Goal: Task Accomplishment & Management: Use online tool/utility

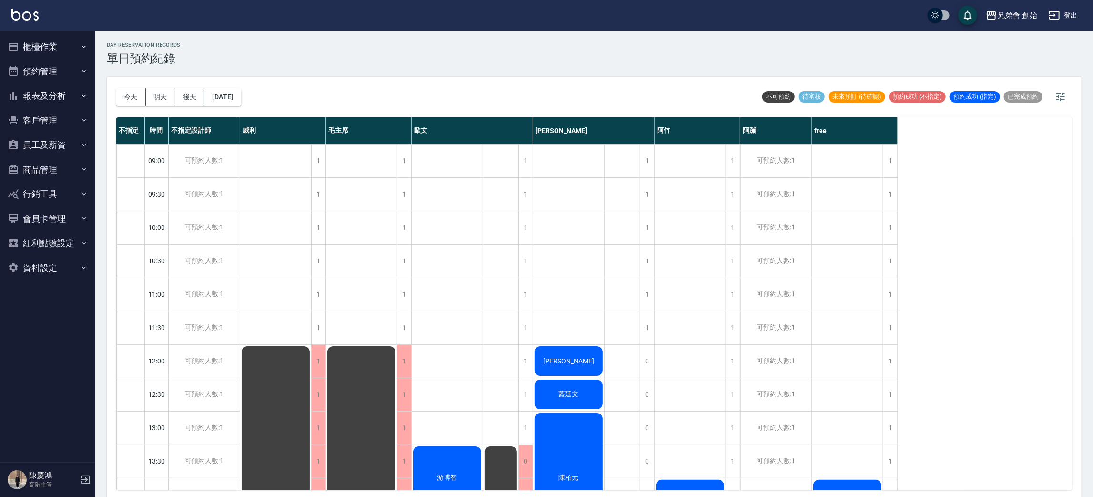
scroll to position [214, 0]
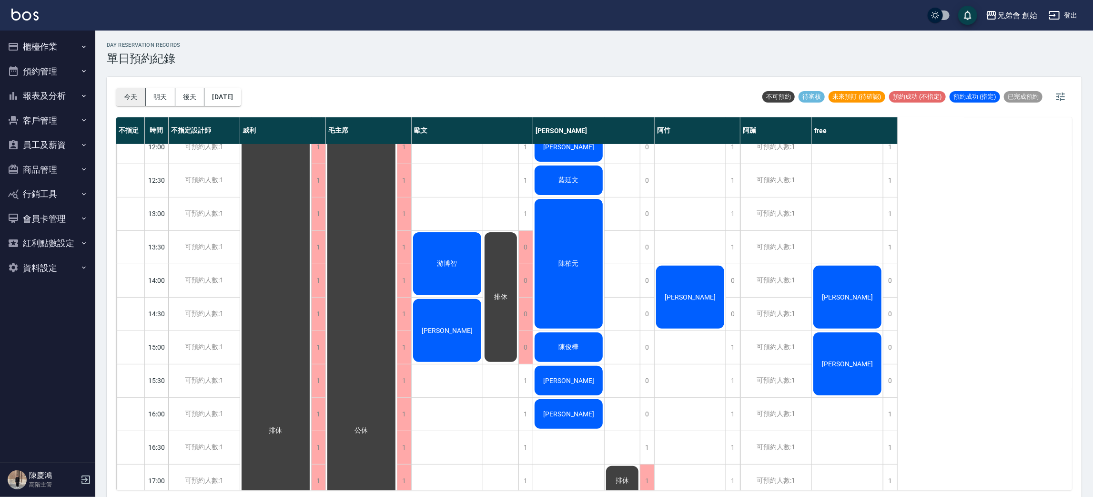
click at [134, 95] on button "今天" at bounding box center [131, 97] width 30 height 18
click at [134, 93] on button "今天" at bounding box center [131, 97] width 30 height 18
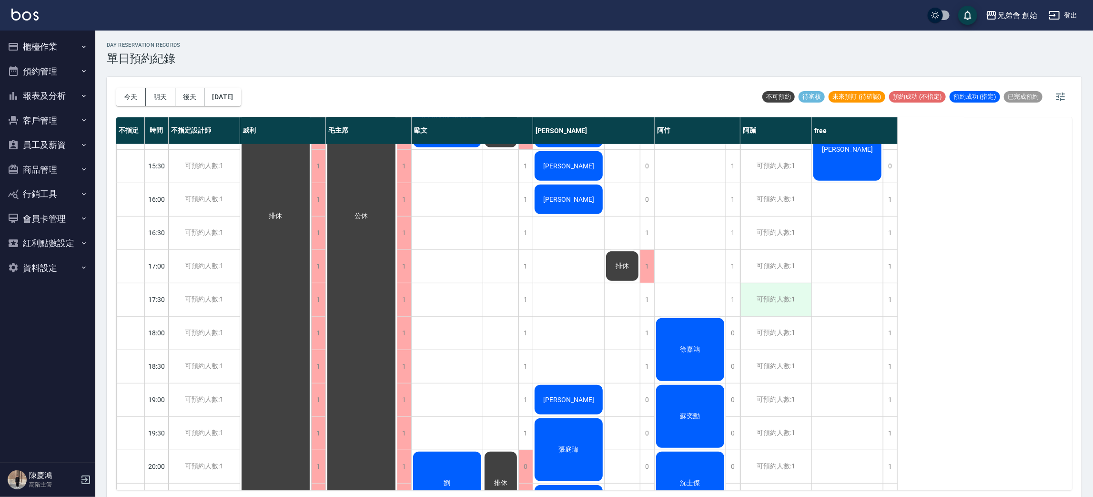
scroll to position [286, 0]
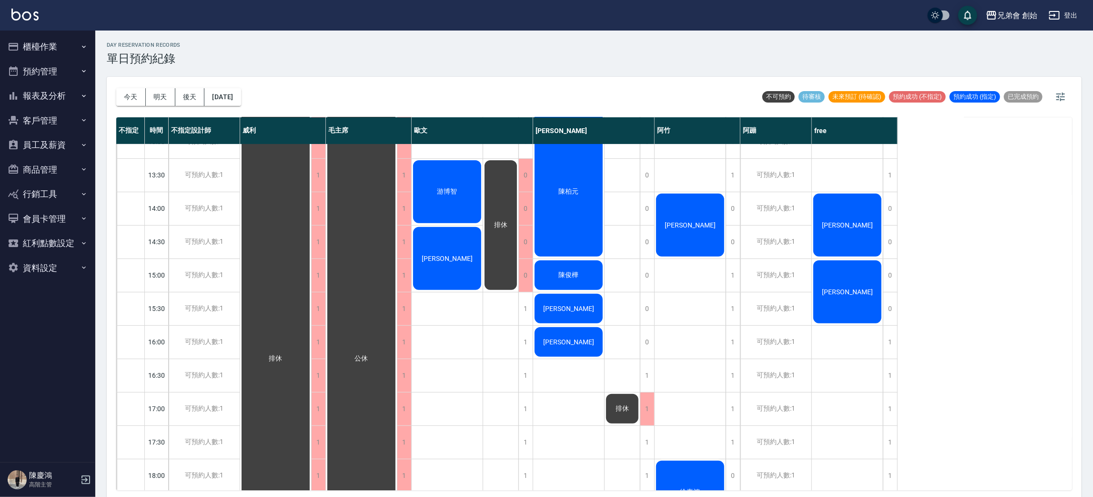
click at [872, 294] on div "[PERSON_NAME]" at bounding box center [847, 292] width 71 height 66
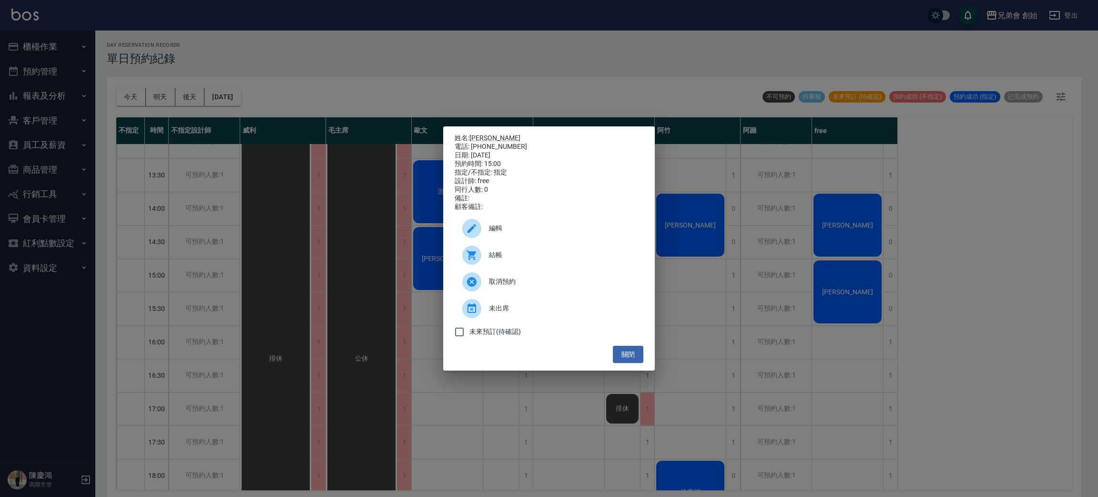
click at [788, 320] on div "姓名: 李 電話: 0908042110 日期: 2025/09/13 預約時間: 15:00 指定/不指定: 指定 設計師: free 同行人數: 0 備註…" at bounding box center [549, 248] width 1098 height 497
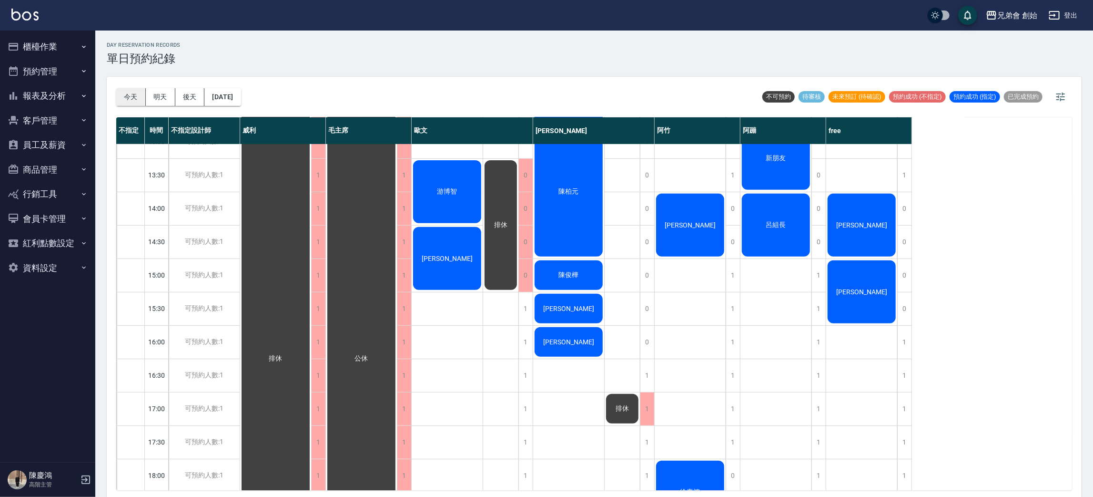
click at [131, 96] on button "今天" at bounding box center [131, 97] width 30 height 18
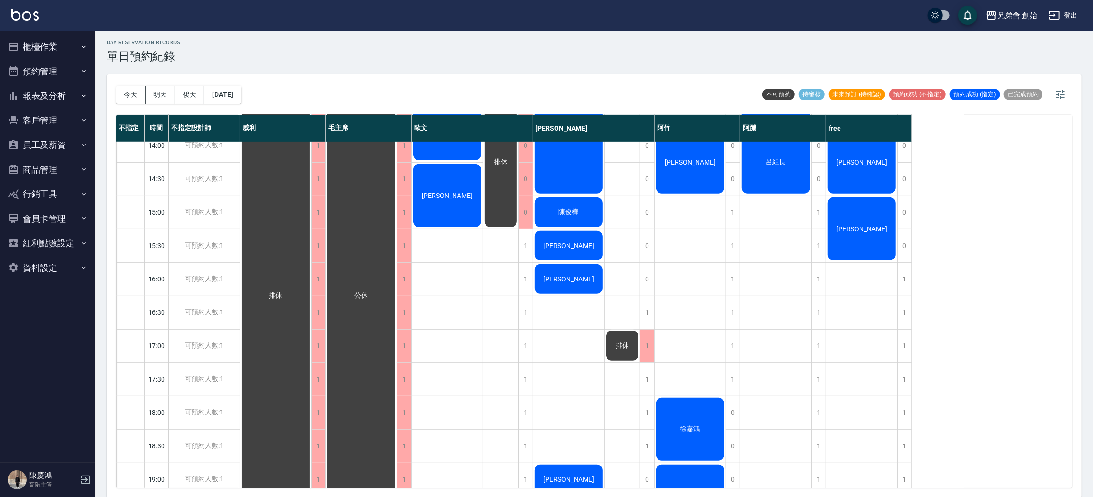
scroll to position [204, 0]
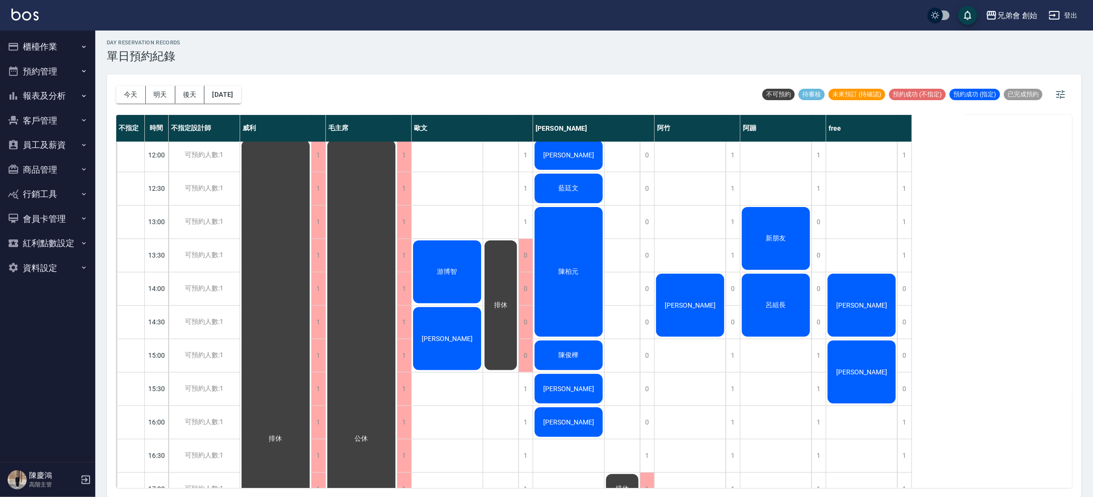
click at [457, 259] on div "游博智" at bounding box center [447, 272] width 71 height 66
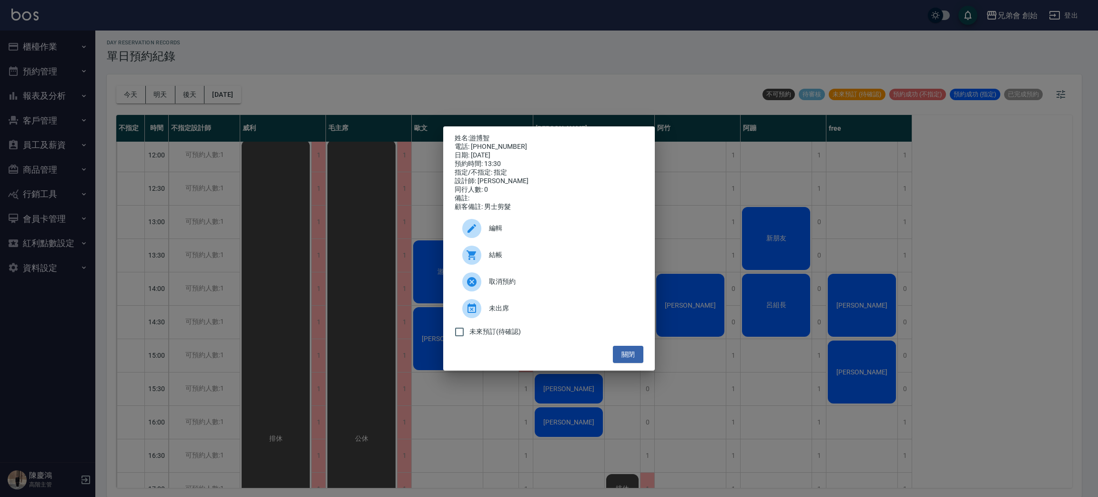
click at [515, 260] on span "結帳" at bounding box center [562, 255] width 147 height 10
click at [296, 85] on div "姓名: 游博智 電話: 0988150308 日期: 2025/09/13 預約時間: 13:30 指定/不指定: 指定 設計師: 歐文 同行人數: 0 備註…" at bounding box center [549, 248] width 1098 height 497
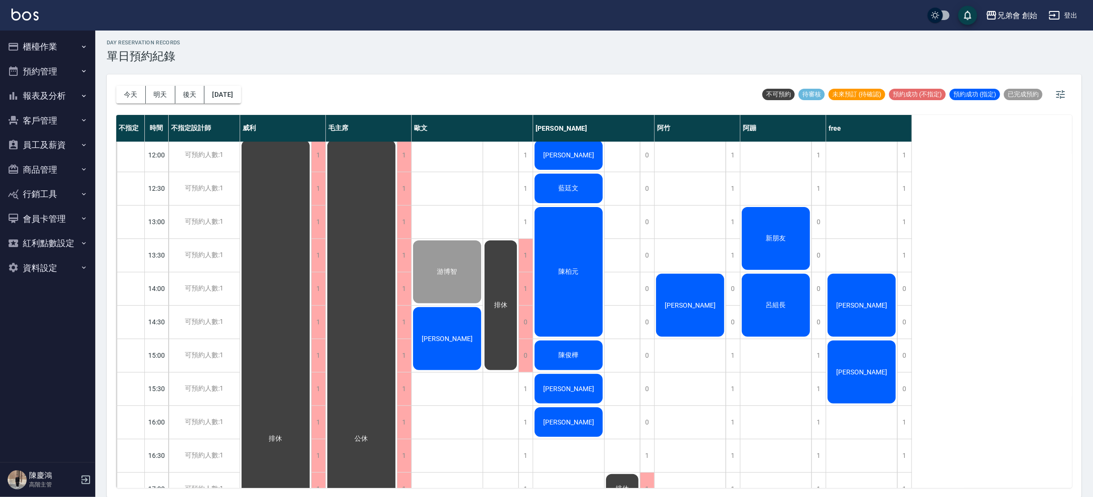
scroll to position [0, 0]
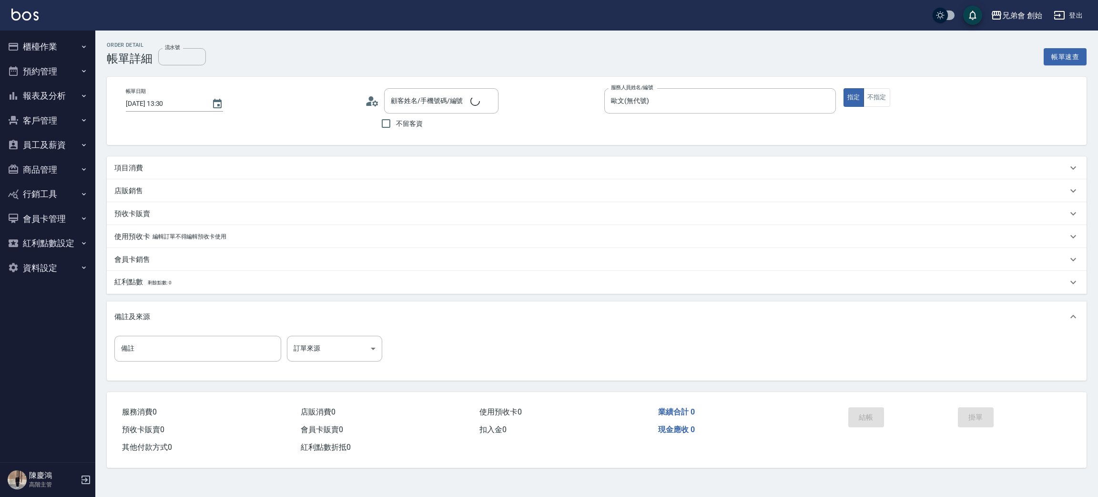
type input "2025/09/13 13:30"
type input "歐文(無代號)"
type input "游博智/0988150308/"
click at [138, 161] on div "項目消費" at bounding box center [597, 167] width 980 height 23
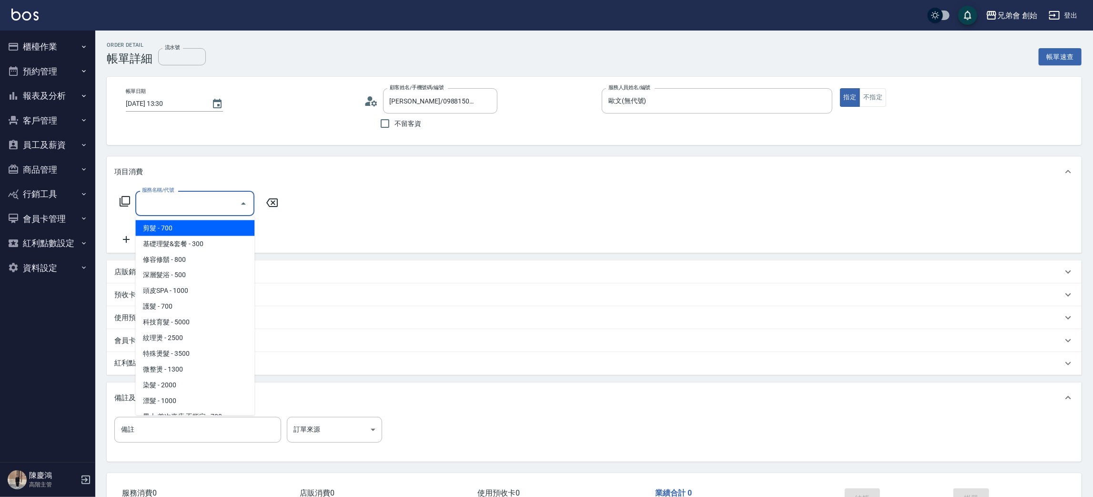
click at [178, 210] on input "服務名稱/代號" at bounding box center [188, 203] width 96 height 17
click at [192, 229] on span "剪髮 - 700" at bounding box center [194, 228] width 119 height 16
type input "剪髮(A01)"
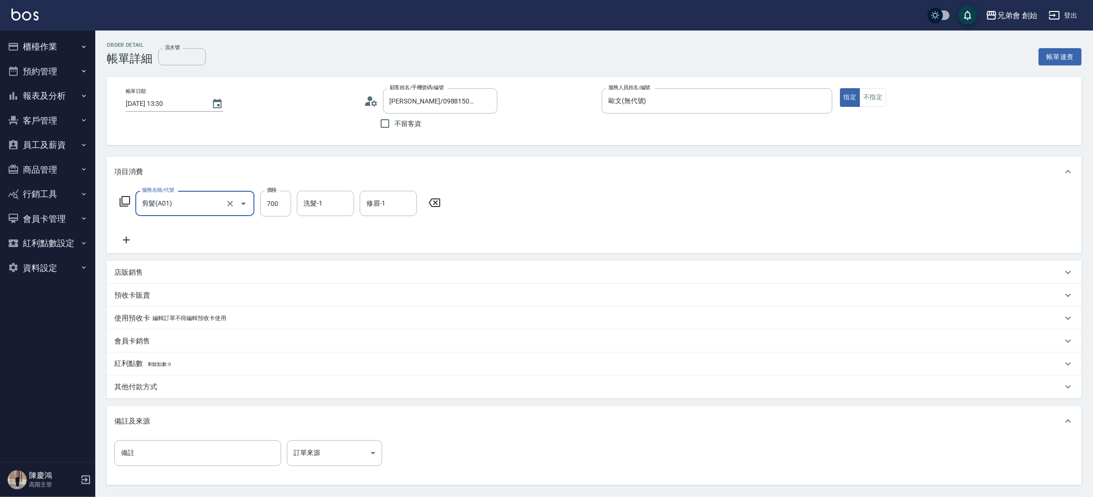
scroll to position [89, 0]
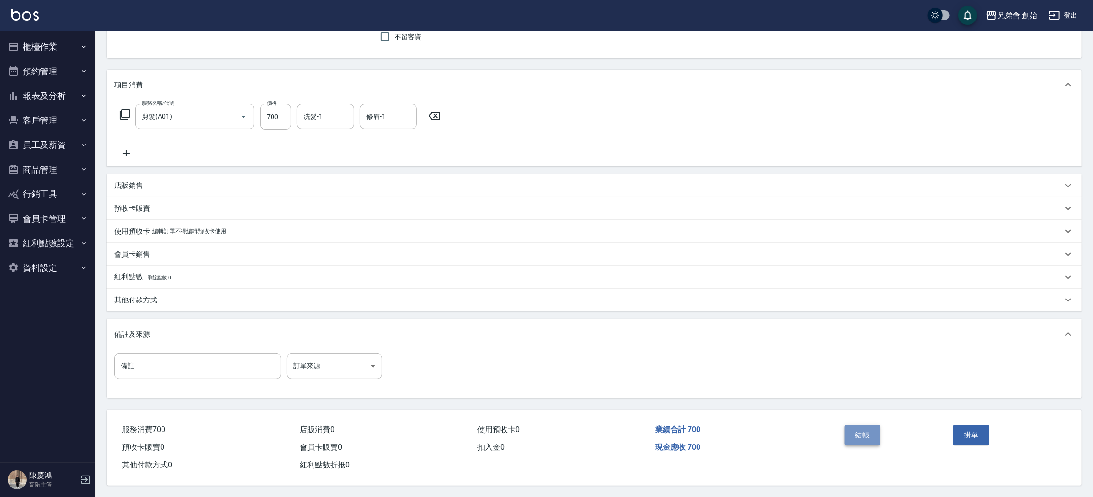
click at [871, 433] on button "結帳" at bounding box center [863, 435] width 36 height 20
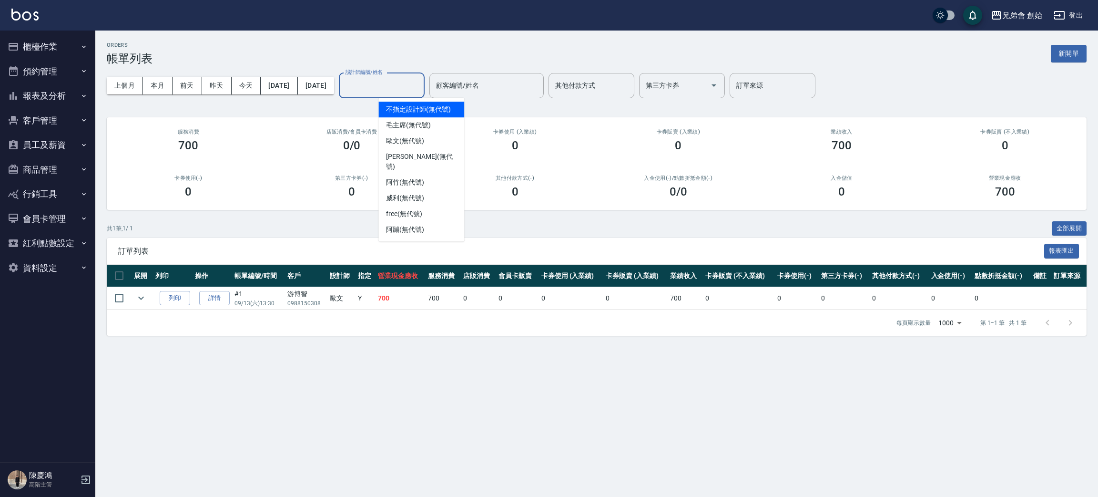
click at [403, 82] on input "設計師編號/姓名" at bounding box center [381, 85] width 77 height 17
click at [411, 145] on span "歐文 (無代號)" at bounding box center [405, 141] width 38 height 10
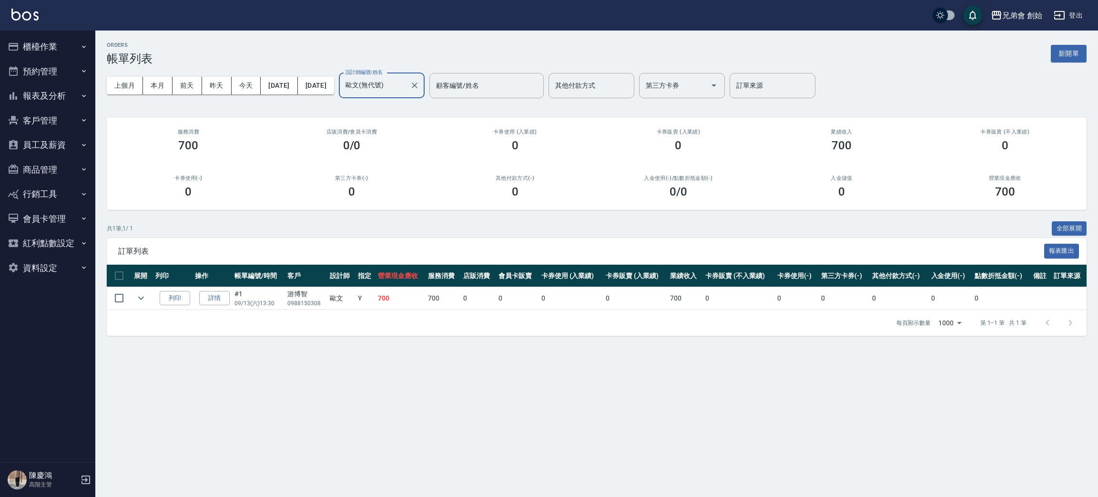
click at [222, 73] on div "上個月 本月 前天 昨天 今天 2025/09/13 2025/09/13 設計師編號/姓名 歐文(無代號) 設計師編號/姓名 顧客編號/姓名 顧客編號/姓名…" at bounding box center [597, 85] width 980 height 41
click at [216, 80] on button "昨天" at bounding box center [217, 86] width 30 height 18
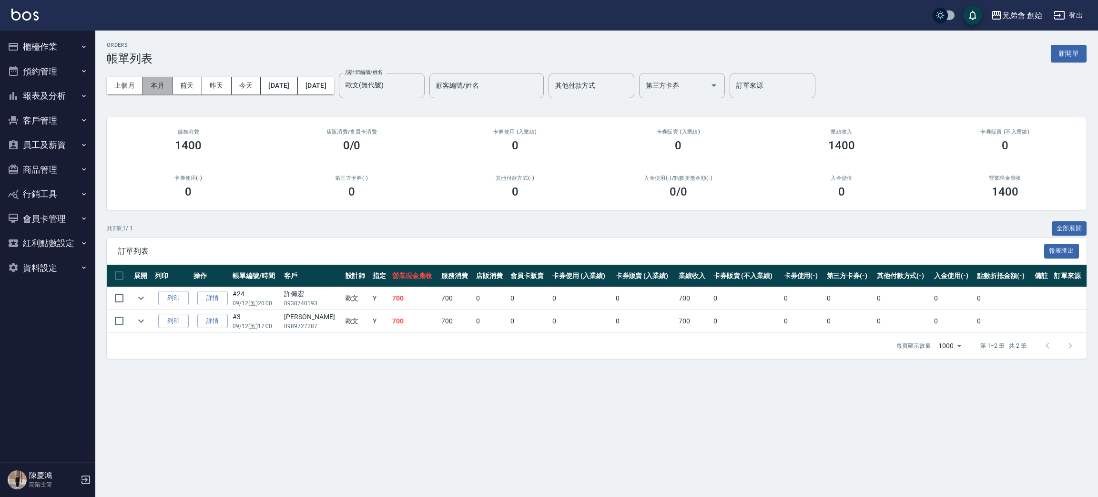
click at [159, 85] on button "本月" at bounding box center [158, 86] width 30 height 18
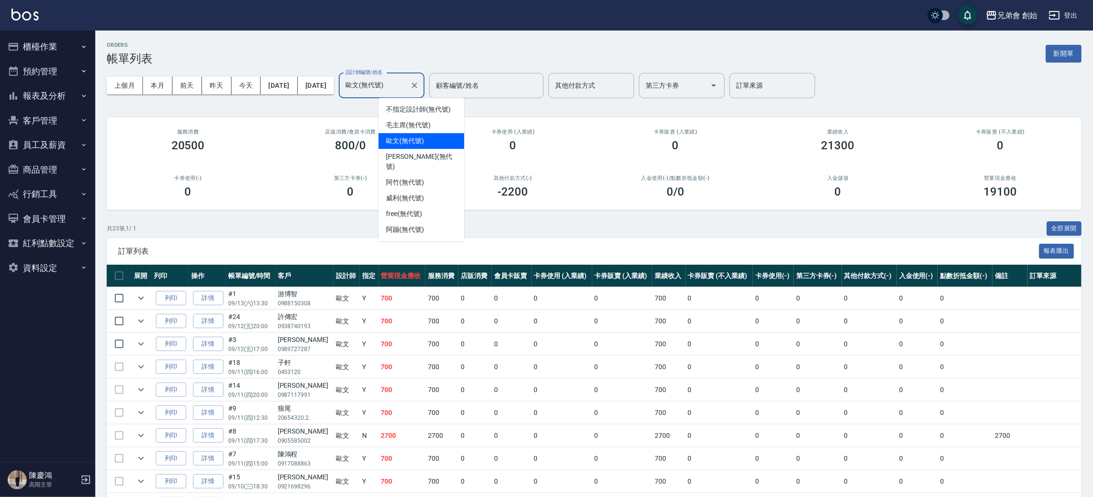
click at [406, 85] on input "歐文(無代號)" at bounding box center [374, 85] width 63 height 17
click at [427, 190] on div "威利 (無代號)" at bounding box center [421, 198] width 86 height 16
type input "威利(無代號)"
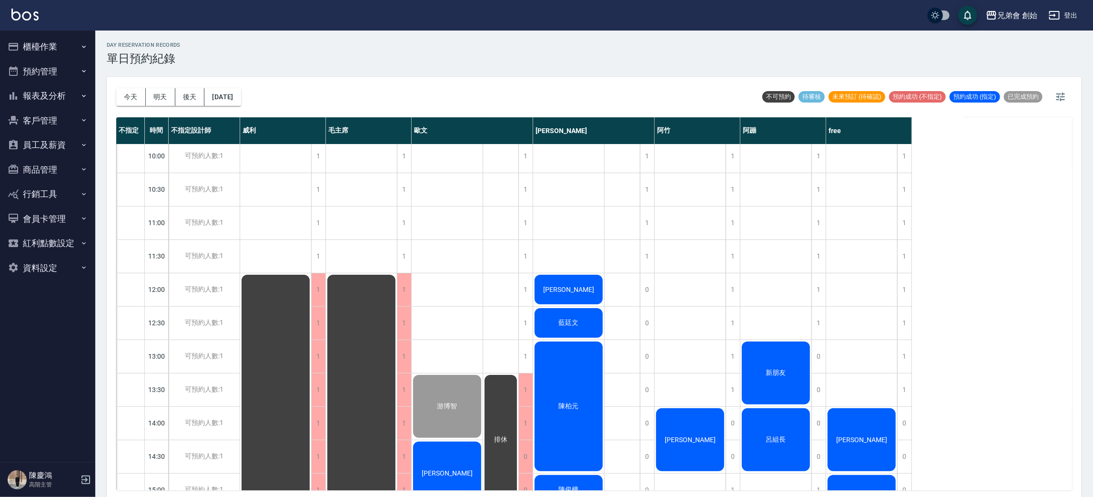
scroll to position [286, 0]
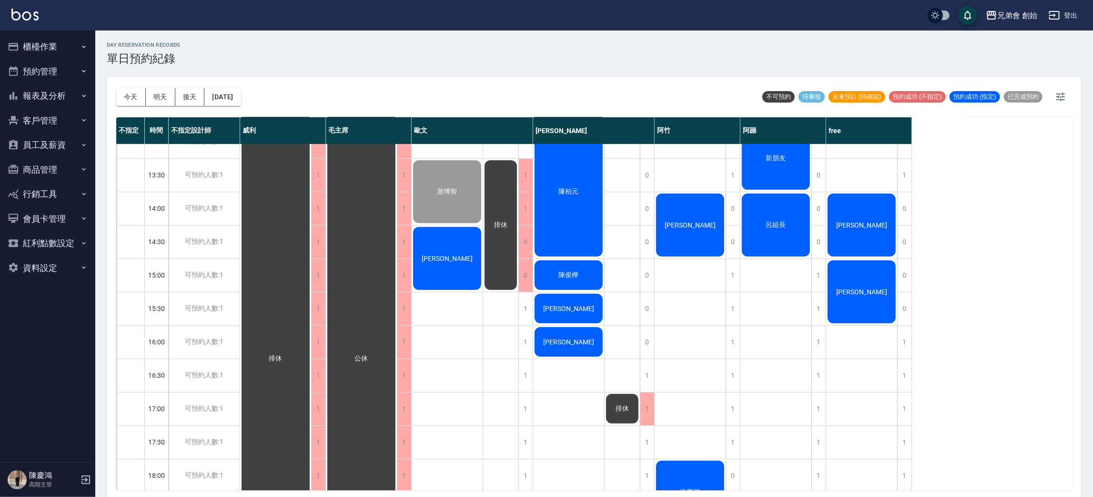
click at [452, 265] on div "[PERSON_NAME]" at bounding box center [447, 258] width 71 height 66
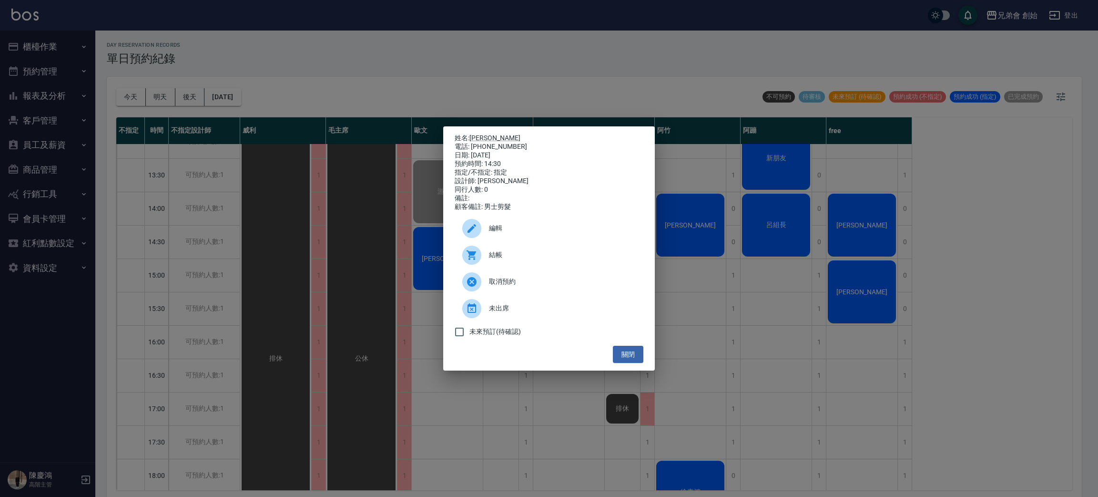
click at [378, 263] on div "姓名: [PERSON_NAME] 電話: [PHONE_NUMBER] 日期: [DATE] 預約時間: 14:30 指定/不指定: 指定 設計師: [PE…" at bounding box center [549, 248] width 1098 height 497
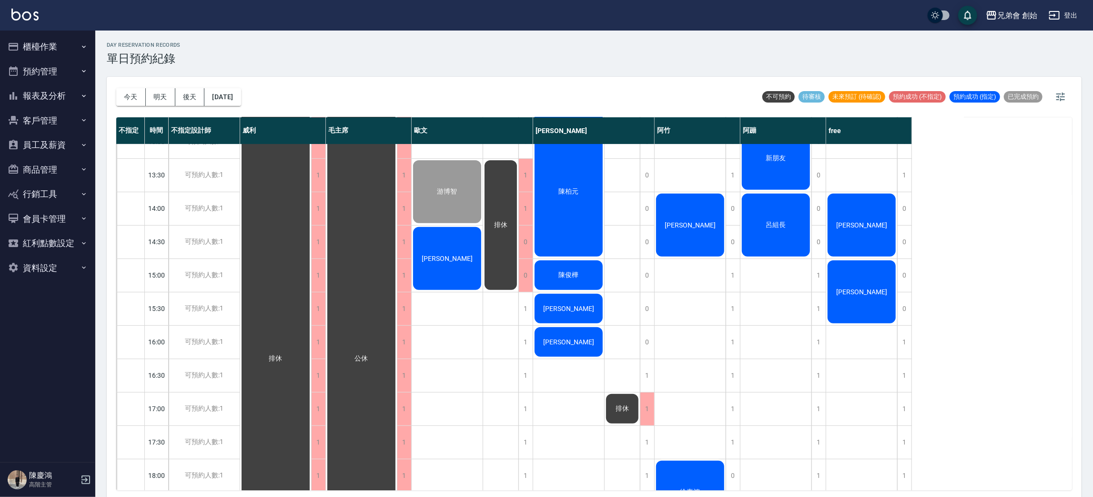
scroll to position [632, 0]
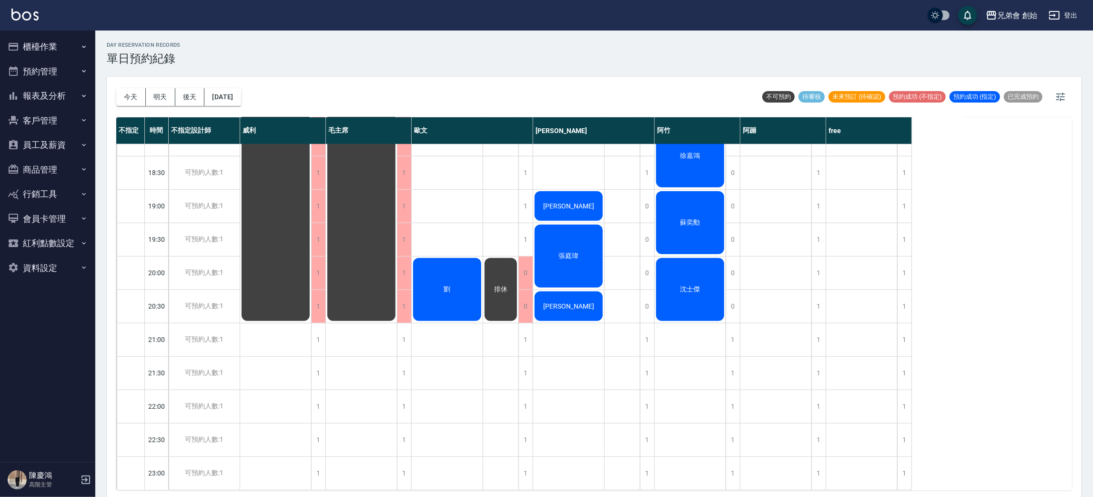
click at [477, 265] on div "劉" at bounding box center [447, 289] width 71 height 66
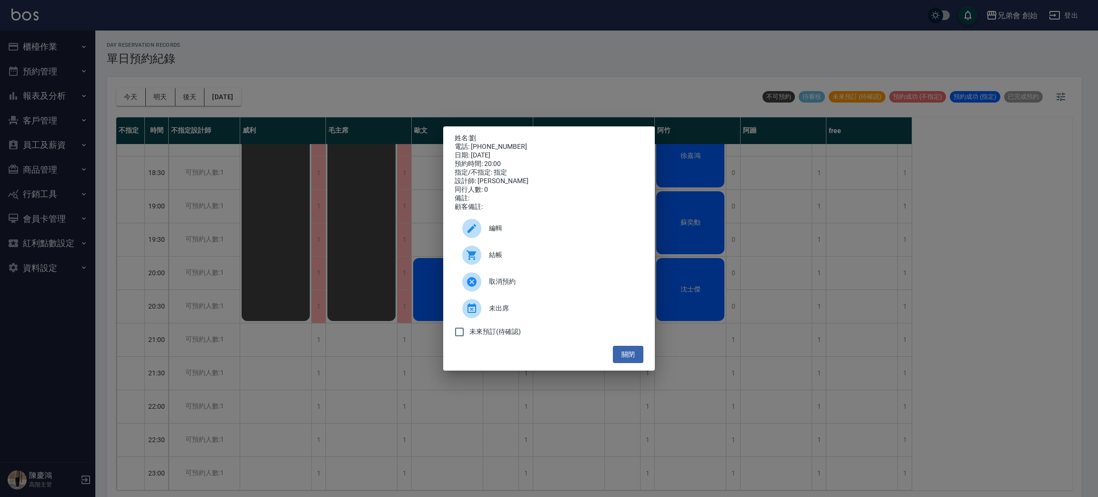
drag, startPoint x: 262, startPoint y: 268, endPoint x: 269, endPoint y: 267, distance: 7.8
click at [262, 268] on div "姓名: [PERSON_NAME] 電話: [PHONE_NUMBER] 日期: [DATE] 預約時間: 20:00 指定/不指定: 指定 設計師: [PE…" at bounding box center [549, 248] width 1098 height 497
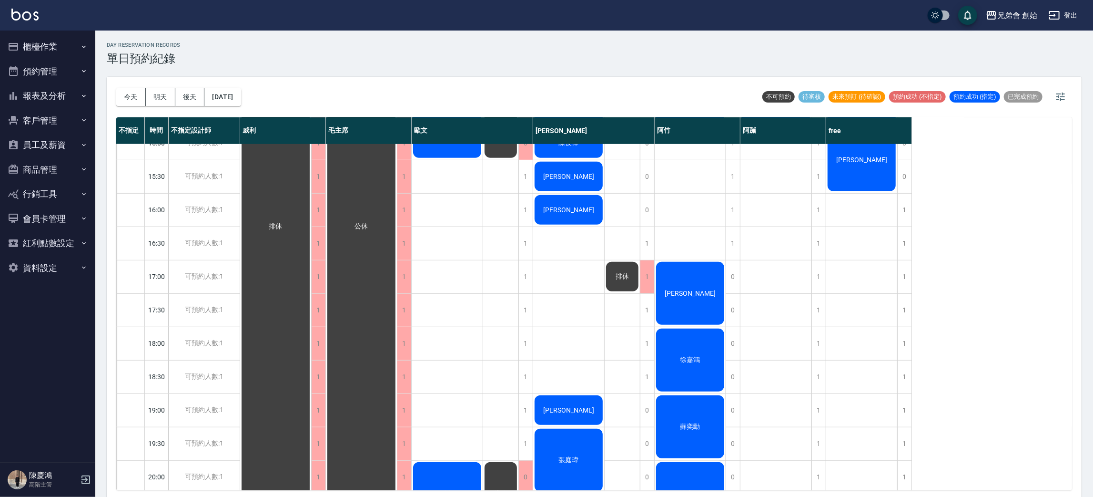
scroll to position [489, 0]
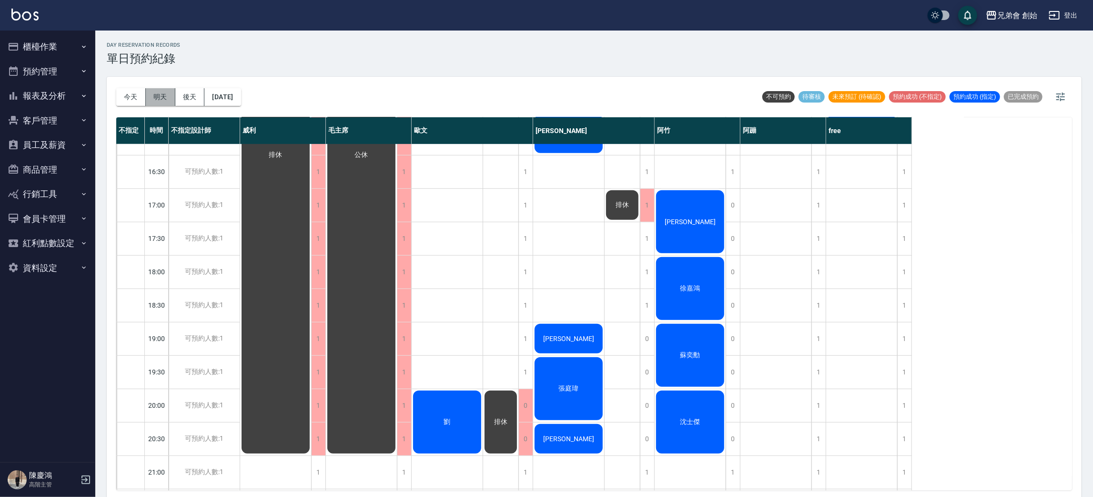
click at [153, 91] on button "明天" at bounding box center [161, 97] width 30 height 18
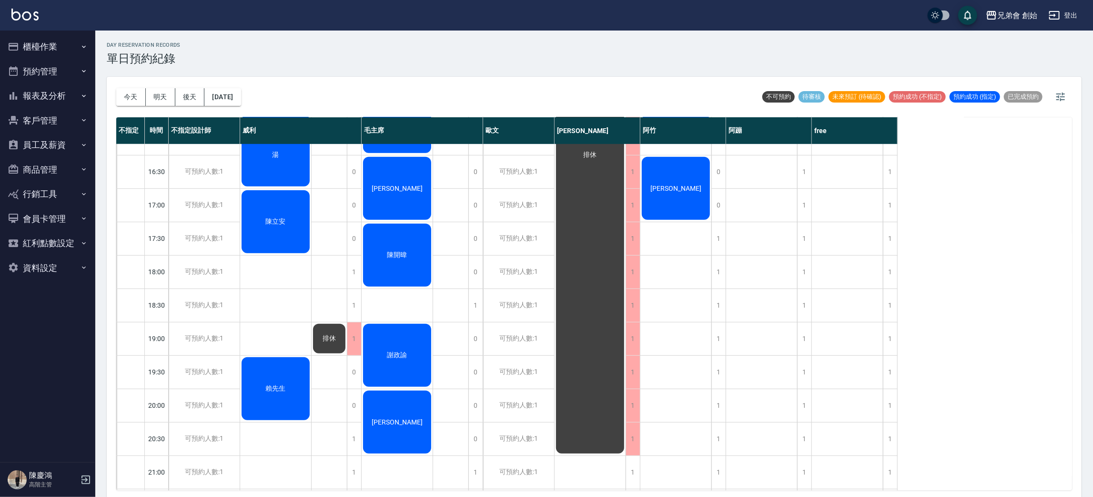
scroll to position [346, 0]
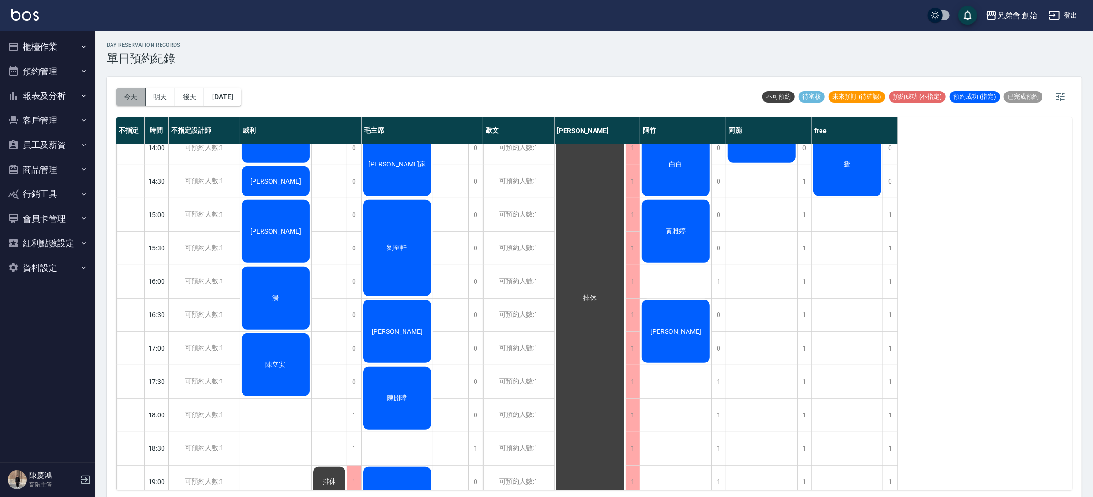
click at [139, 96] on button "今天" at bounding box center [131, 97] width 30 height 18
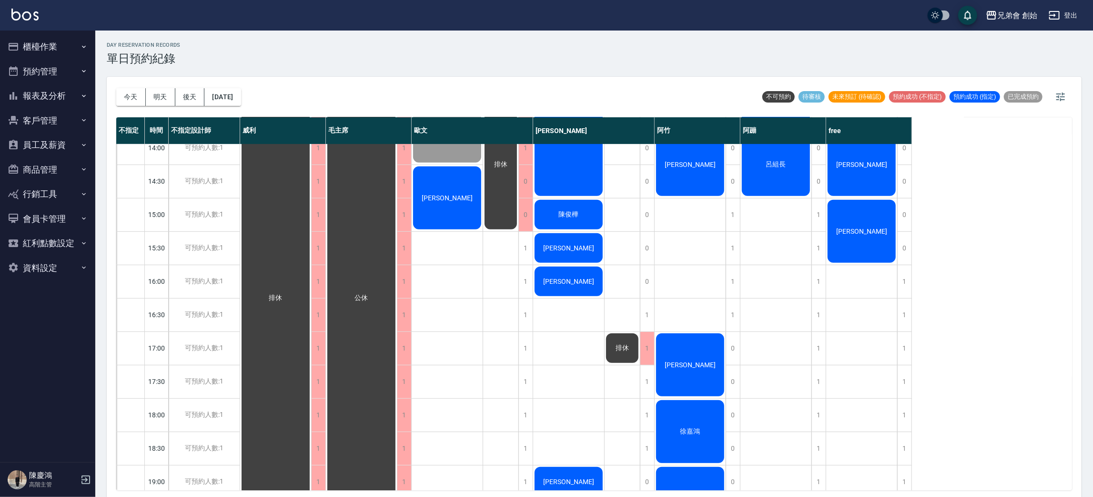
scroll to position [275, 0]
